Goal: Information Seeking & Learning: Learn about a topic

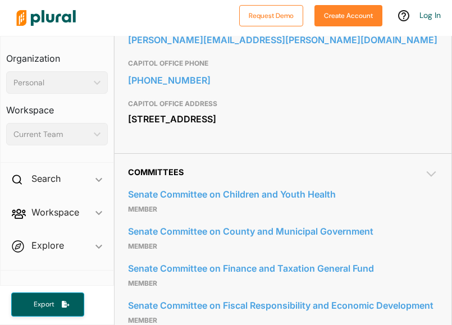
scroll to position [485, 0]
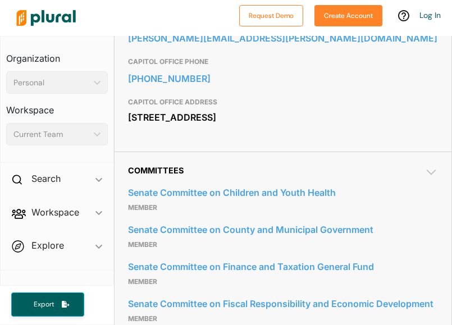
click at [242, 151] on div "Contact Info EMAIL [PERSON_NAME][EMAIL_ADDRESS][PERSON_NAME][DOMAIN_NAME] CAPIT…" at bounding box center [283, 66] width 337 height 170
click at [96, 175] on span "ic_keyboard_arrow_down" at bounding box center [99, 180] width 7 height 17
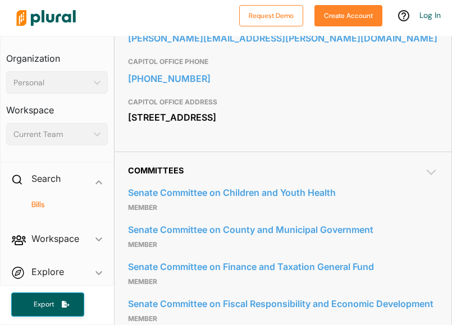
click at [69, 203] on h4 "Bills" at bounding box center [59, 204] width 85 height 11
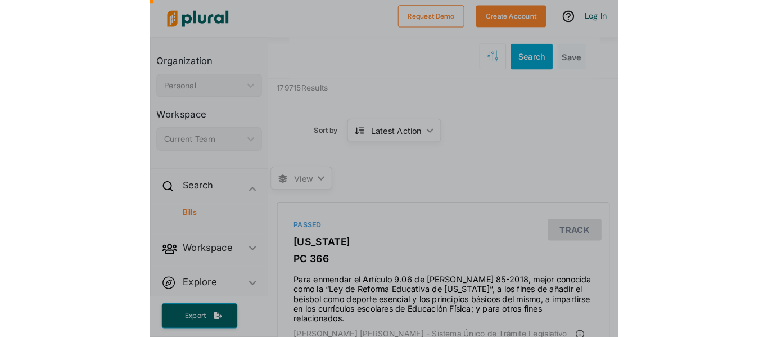
scroll to position [88, 0]
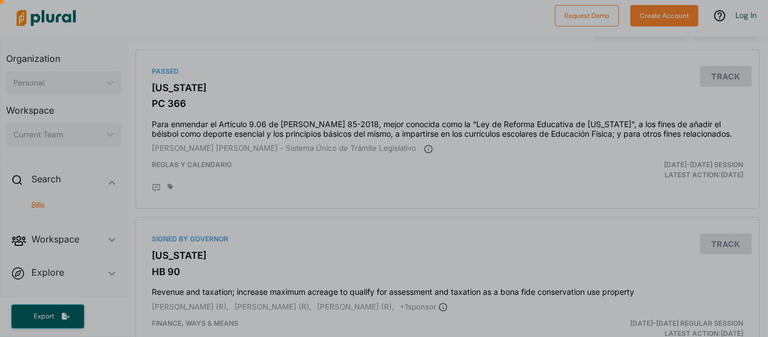
drag, startPoint x: 767, startPoint y: 44, endPoint x: 767, endPoint y: 51, distance: 6.7
click at [452, 51] on div at bounding box center [384, 163] width 768 height 348
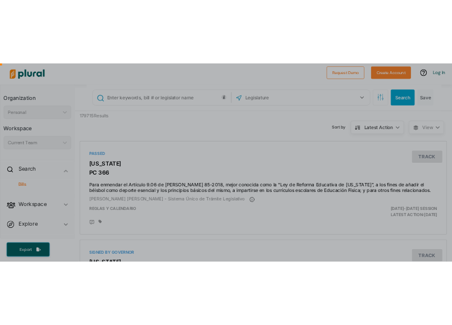
scroll to position [0, 0]
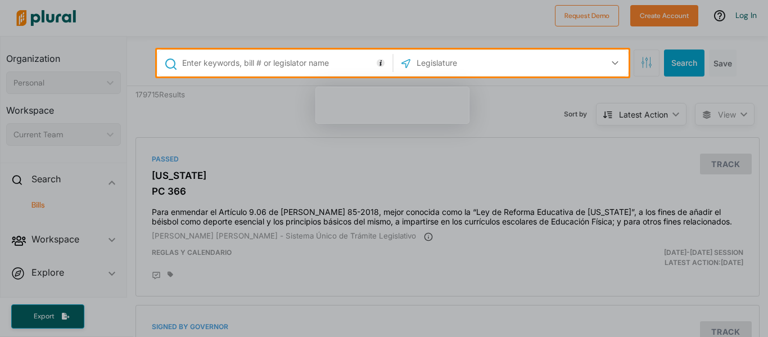
click at [452, 126] on div at bounding box center [384, 206] width 768 height 260
click at [338, 63] on input "text" at bounding box center [285, 62] width 208 height 21
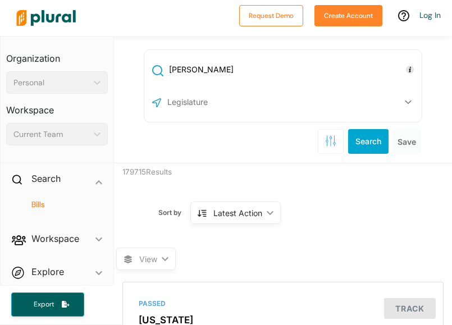
type input "[PERSON_NAME]"
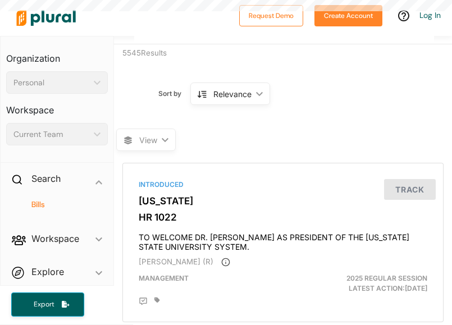
scroll to position [121, 0]
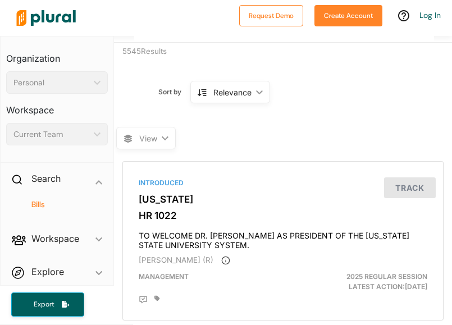
click at [254, 144] on div "View ic_keyboard_arrow_down" at bounding box center [284, 131] width 336 height 43
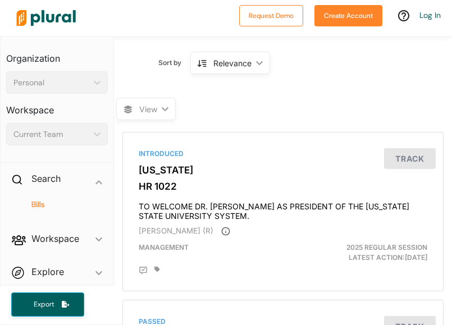
scroll to position [0, 0]
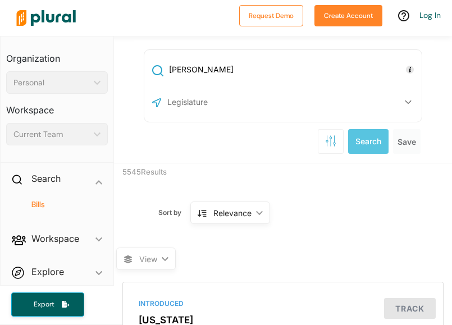
click at [272, 65] on input "[PERSON_NAME]" at bounding box center [293, 69] width 251 height 21
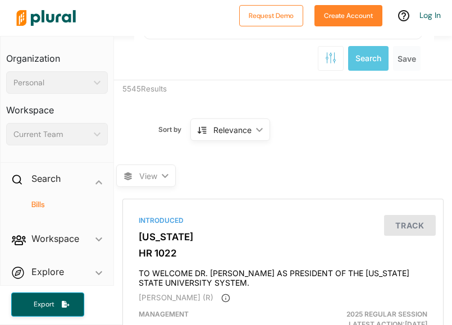
scroll to position [98, 0]
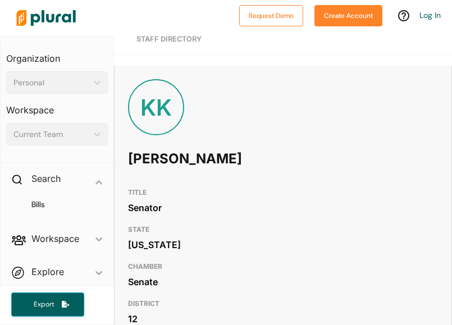
scroll to position [53, 0]
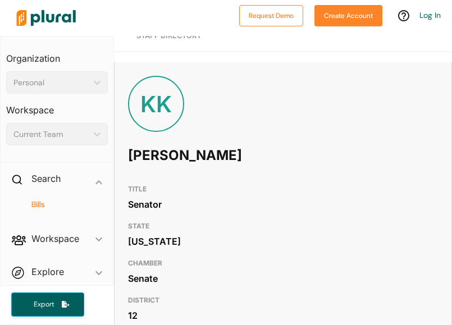
click at [47, 205] on h4 "Bills" at bounding box center [59, 204] width 85 height 11
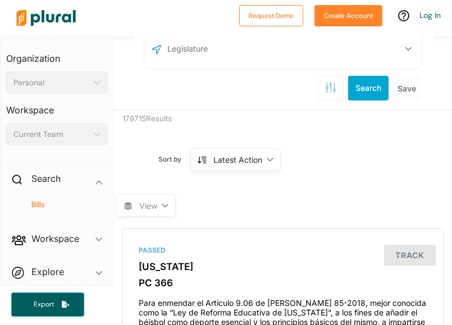
click at [267, 162] on div "Latest Action ic_keyboard_arrow_down" at bounding box center [235, 159] width 90 height 22
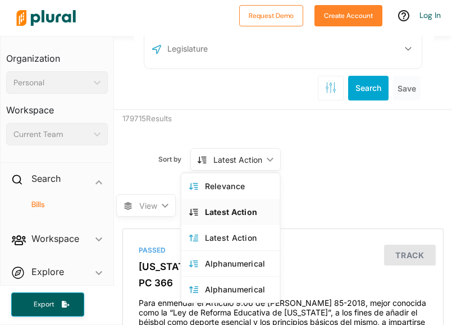
click at [267, 162] on div "Latest Action ic_keyboard_arrow_down" at bounding box center [235, 159] width 90 height 22
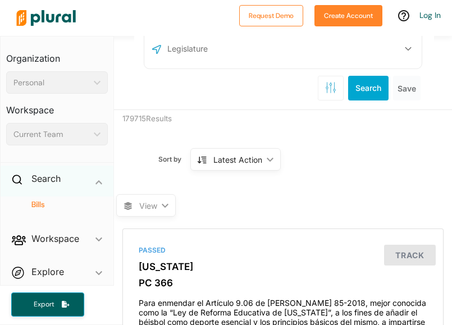
click at [71, 184] on div "Search ic_keyboard_arrow_down" at bounding box center [57, 181] width 113 height 30
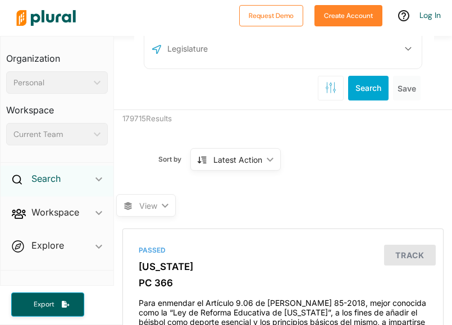
click at [42, 179] on h2 "Search" at bounding box center [45, 178] width 29 height 12
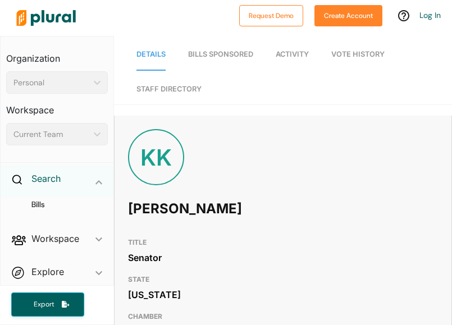
click at [40, 176] on h2 "Search" at bounding box center [45, 178] width 29 height 12
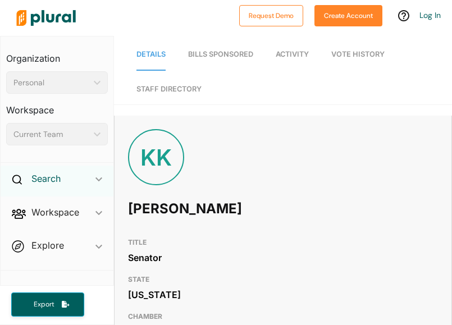
click at [40, 176] on h2 "Search" at bounding box center [45, 178] width 29 height 12
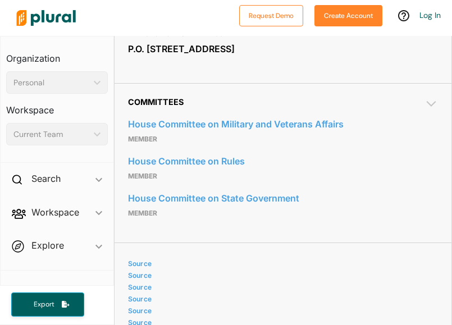
scroll to position [634, 0]
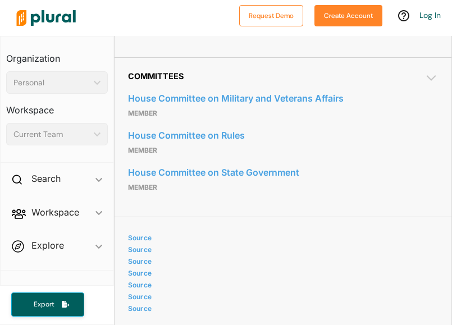
scroll to position [661, 0]
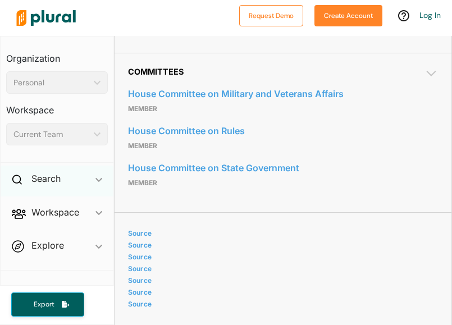
click at [92, 175] on div "Search ic_keyboard_arrow_down" at bounding box center [57, 181] width 113 height 30
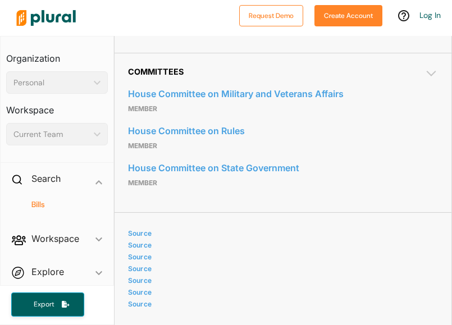
click at [62, 205] on h4 "Bills" at bounding box center [59, 204] width 85 height 11
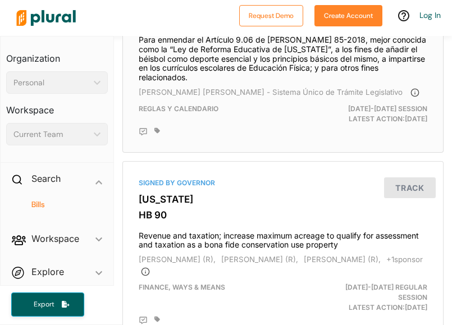
scroll to position [327, 0]
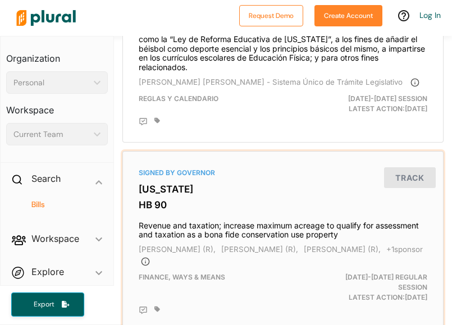
click at [201, 175] on div "Signed by Governor" at bounding box center [283, 173] width 289 height 10
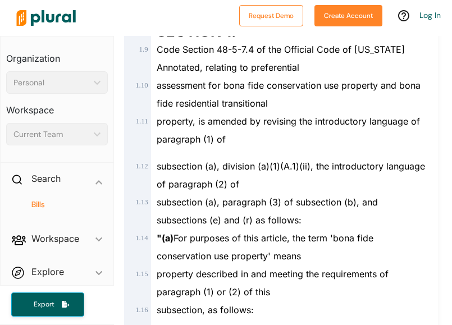
scroll to position [452, 0]
